Goal: Transaction & Acquisition: Obtain resource

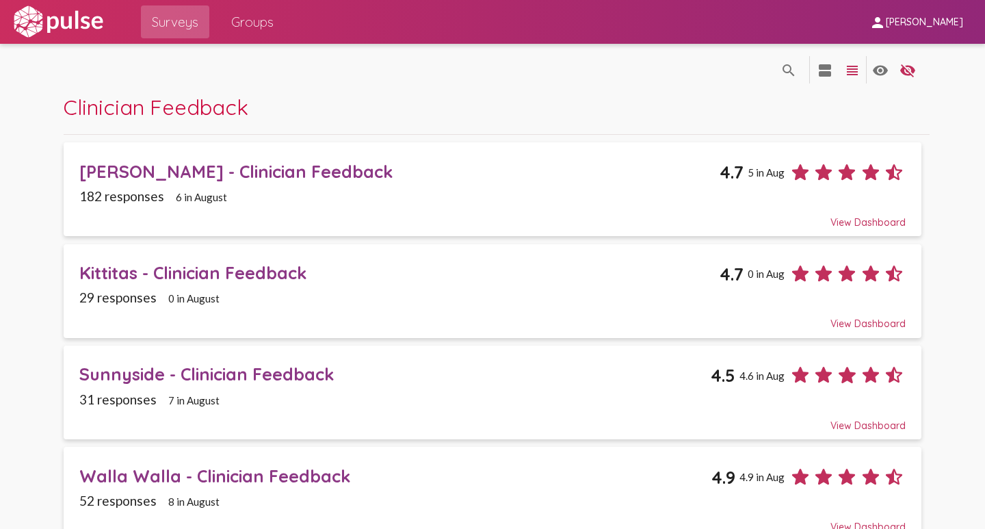
scroll to position [342, 0]
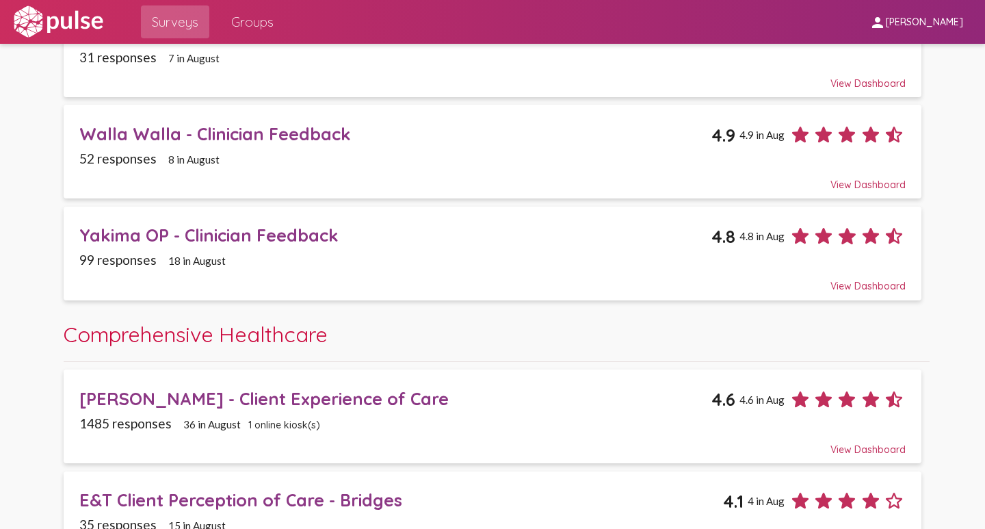
click at [123, 237] on div "Yakima OP - Clinician Feedback" at bounding box center [395, 234] width 632 height 21
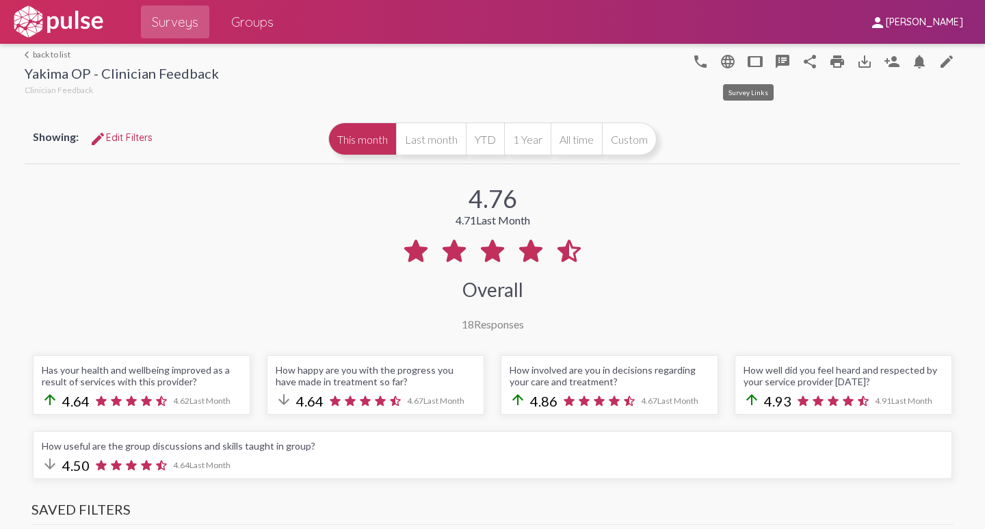
click at [747, 61] on mat-icon "tablet" at bounding box center [755, 61] width 16 height 16
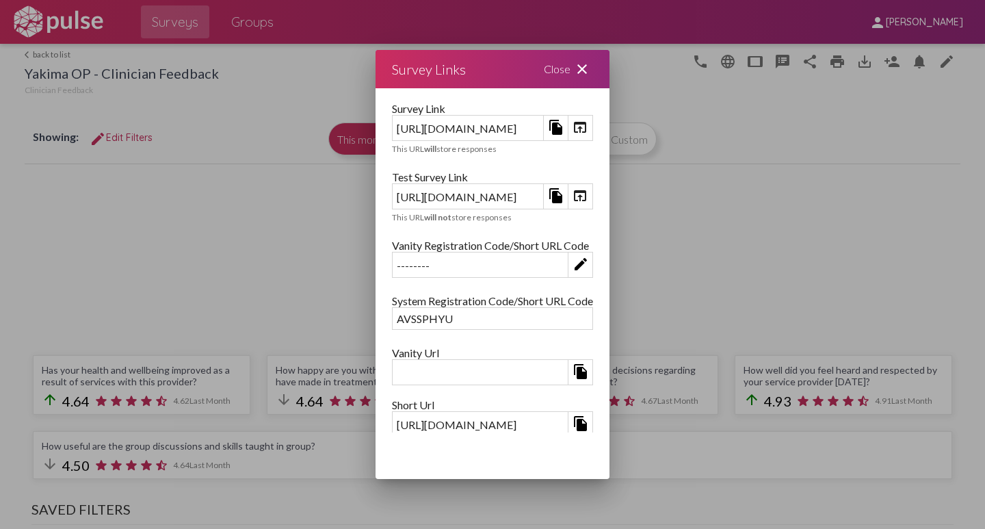
click at [564, 196] on mat-icon "file_copy" at bounding box center [556, 195] width 16 height 16
click at [588, 198] on mat-icon "open_in_browser" at bounding box center [580, 195] width 16 height 16
